Goal: Check status: Check status

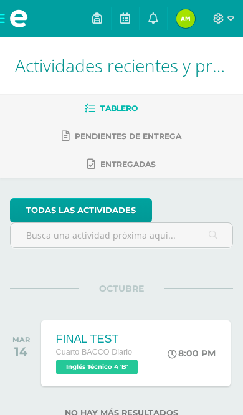
scroll to position [39, 0]
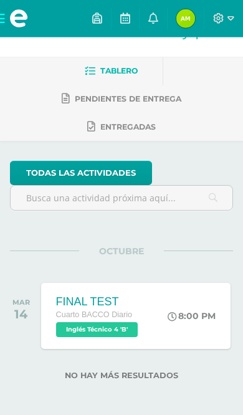
click at [151, 24] on icon at bounding box center [153, 17] width 10 height 11
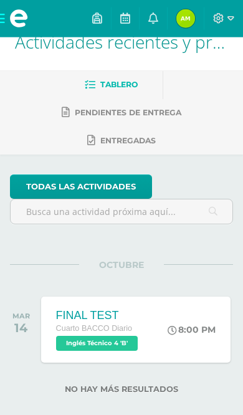
scroll to position [39, 0]
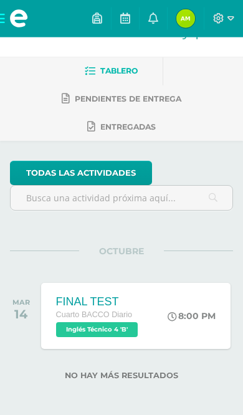
click at [132, 329] on span "Inglés Técnico 4 'B'" at bounding box center [97, 329] width 82 height 15
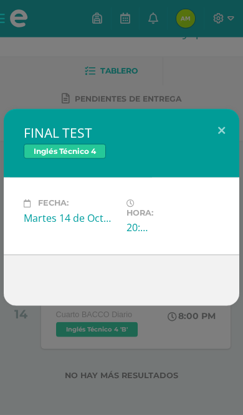
click at [19, 91] on div "FINAL TEST Inglés Técnico 4 Fecha: [DATE] Hora: 20:00 División:" at bounding box center [121, 207] width 243 height 415
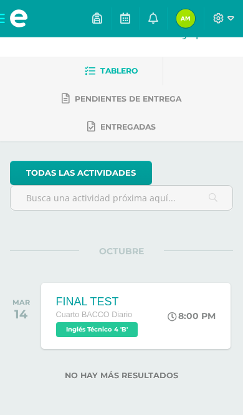
click at [183, 19] on img at bounding box center [185, 18] width 19 height 19
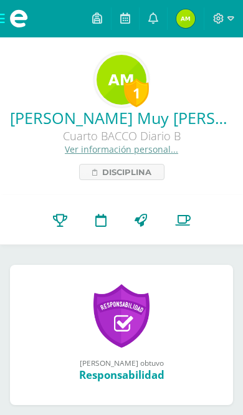
click at [64, 224] on icon at bounding box center [60, 220] width 14 height 13
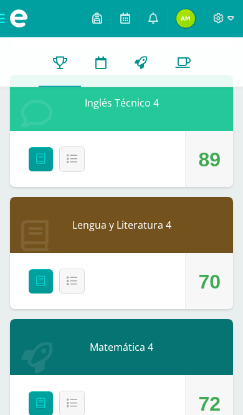
click at [72, 168] on button "Detalle" at bounding box center [72, 159] width 26 height 26
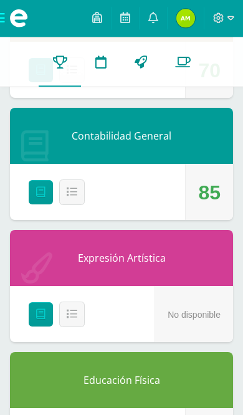
scroll to position [1614, 0]
